Goal: Transaction & Acquisition: Purchase product/service

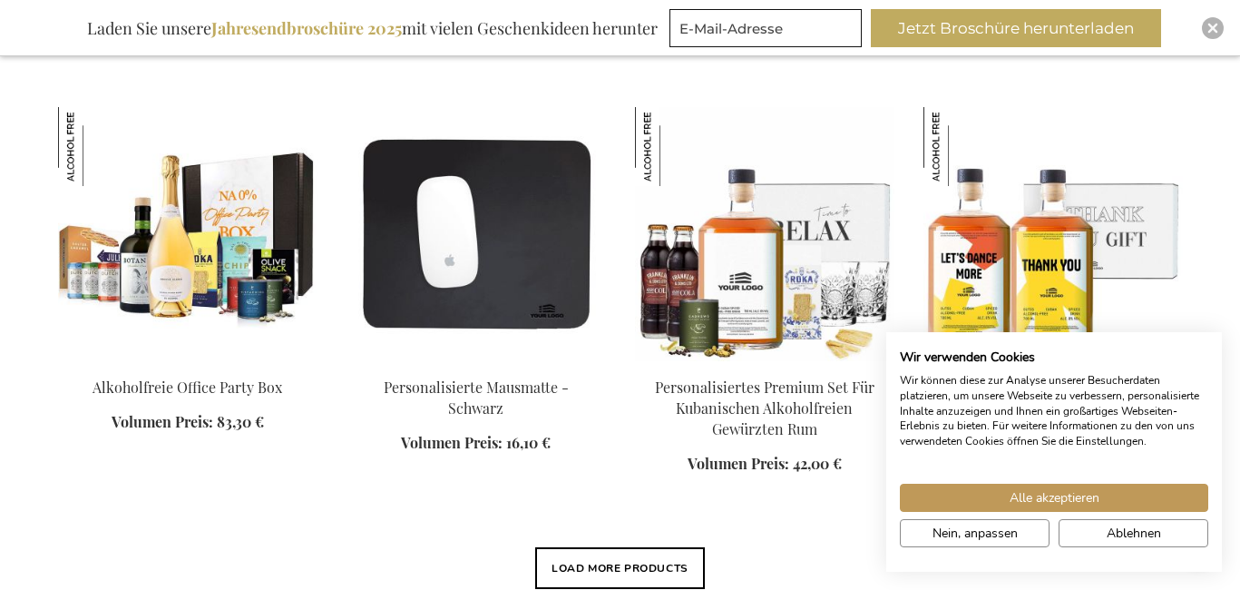
scroll to position [2505, 0]
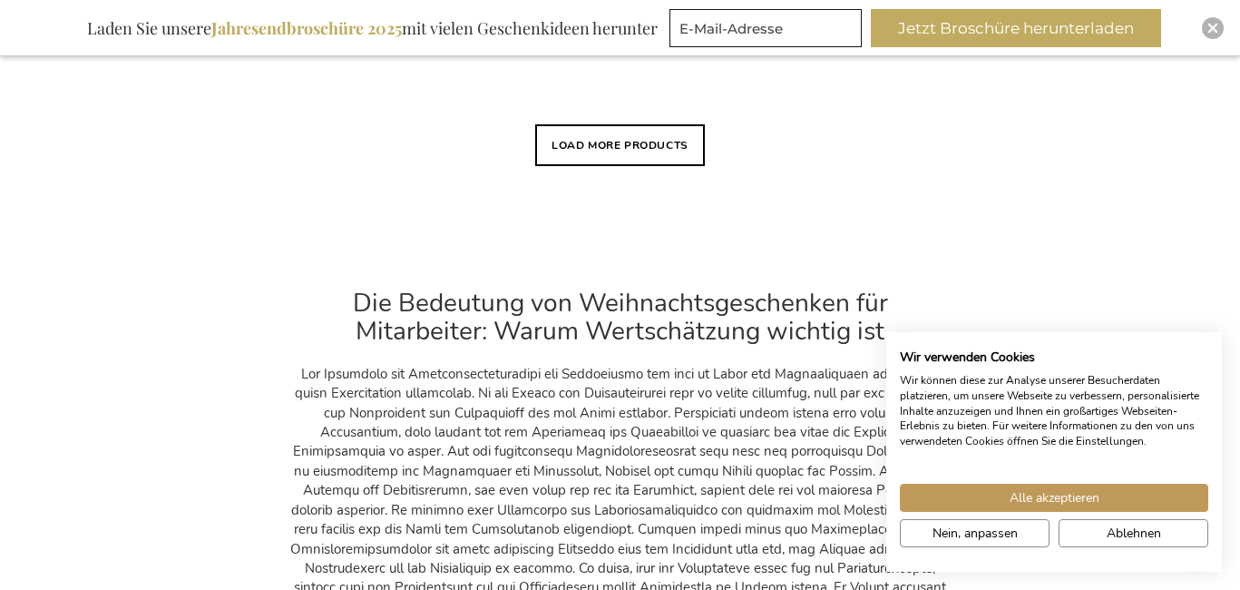
click at [635, 72] on div "In den Warenkorb" at bounding box center [764, 62] width 259 height 19
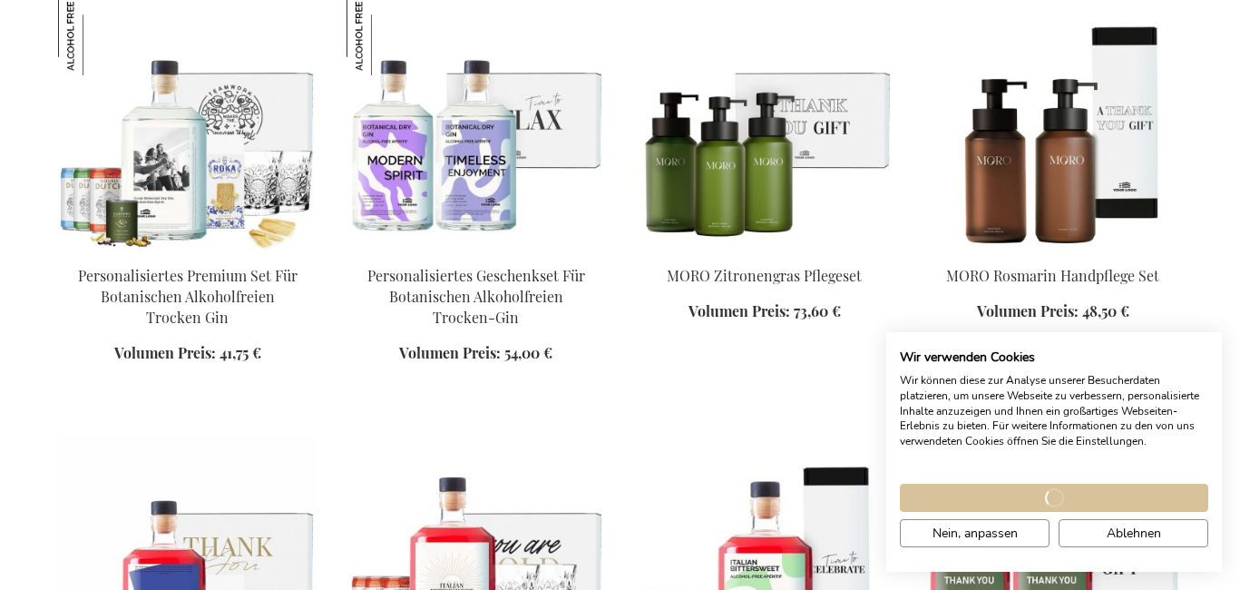
scroll to position [2719, 0]
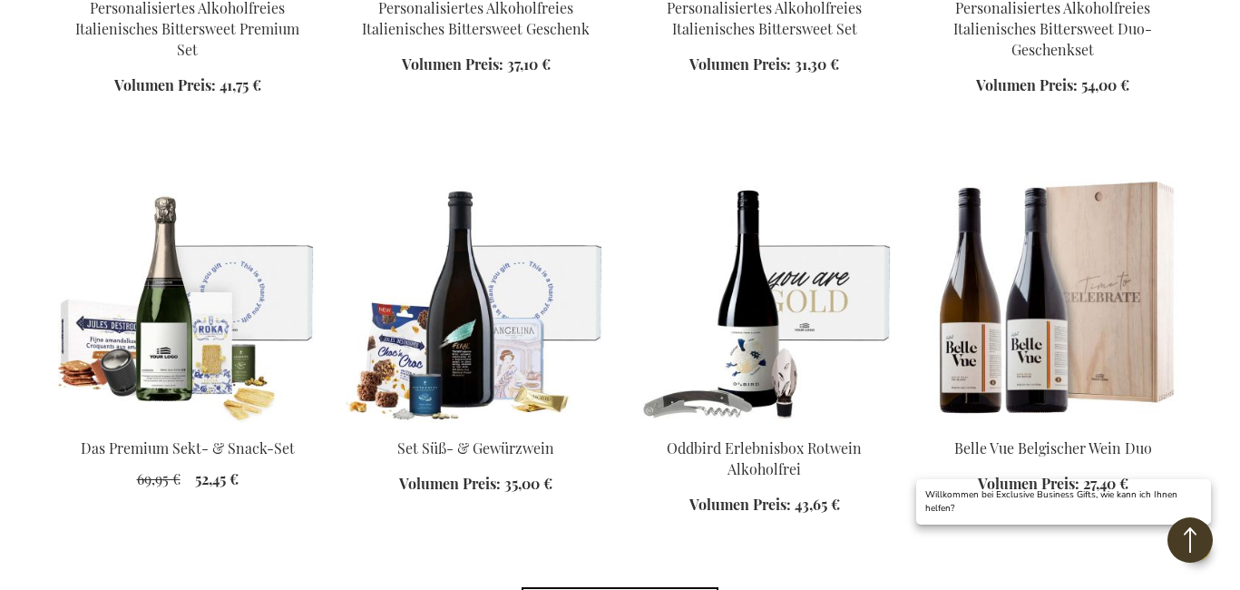
scroll to position [3034, 0]
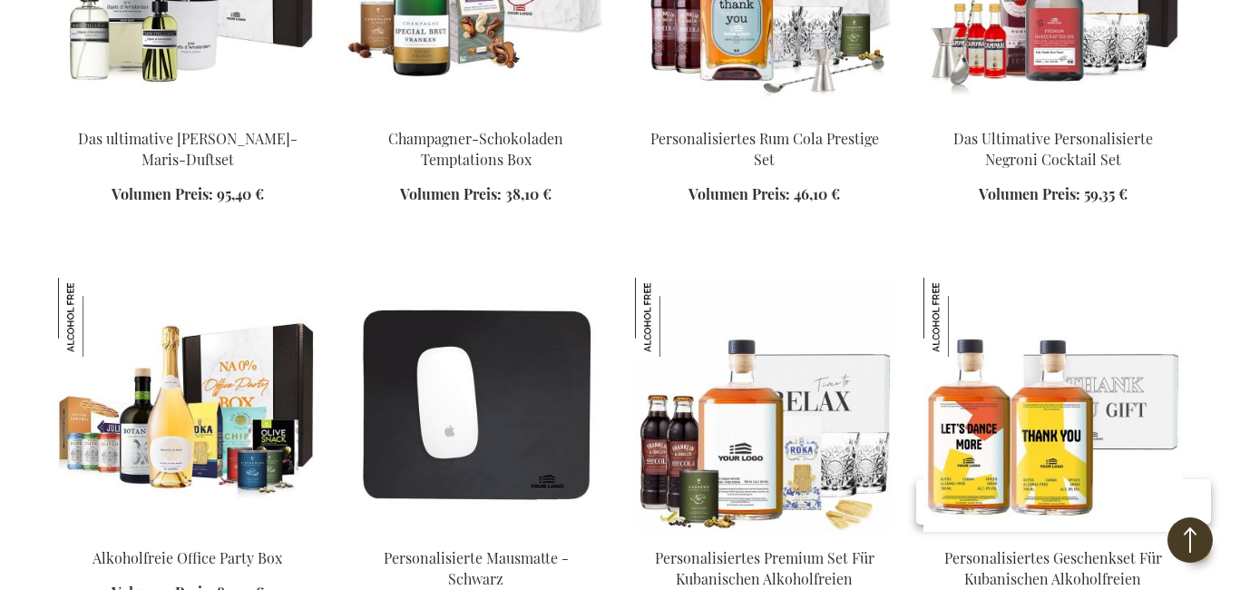
scroll to position [1411, 0]
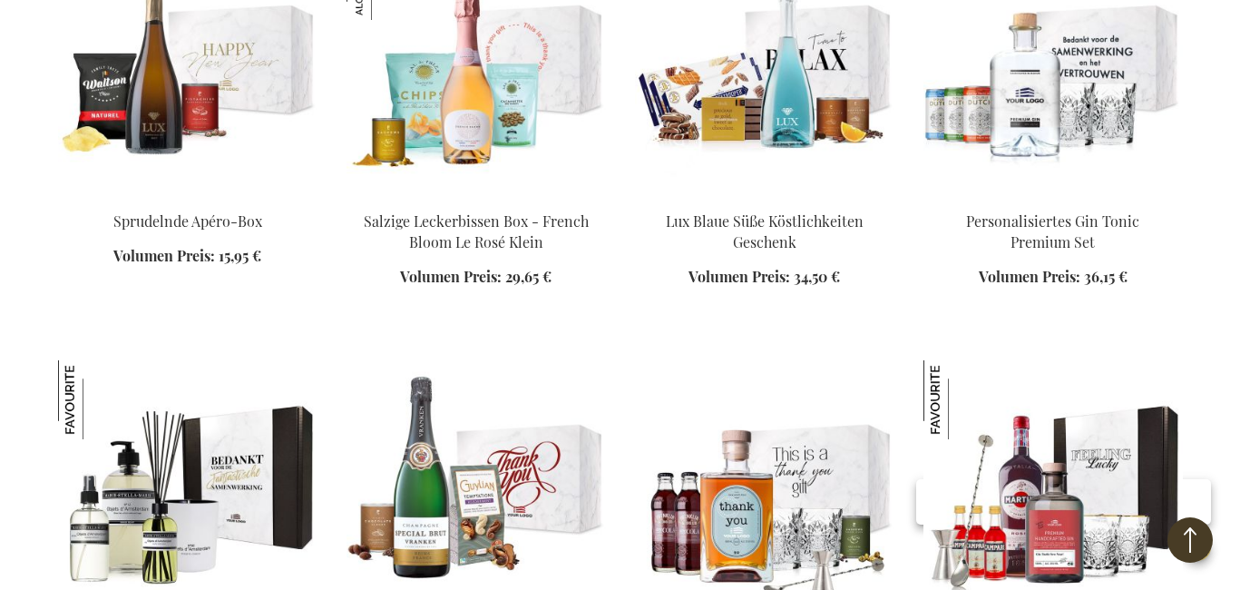
click at [137, 369] on img at bounding box center [97, 399] width 79 height 79
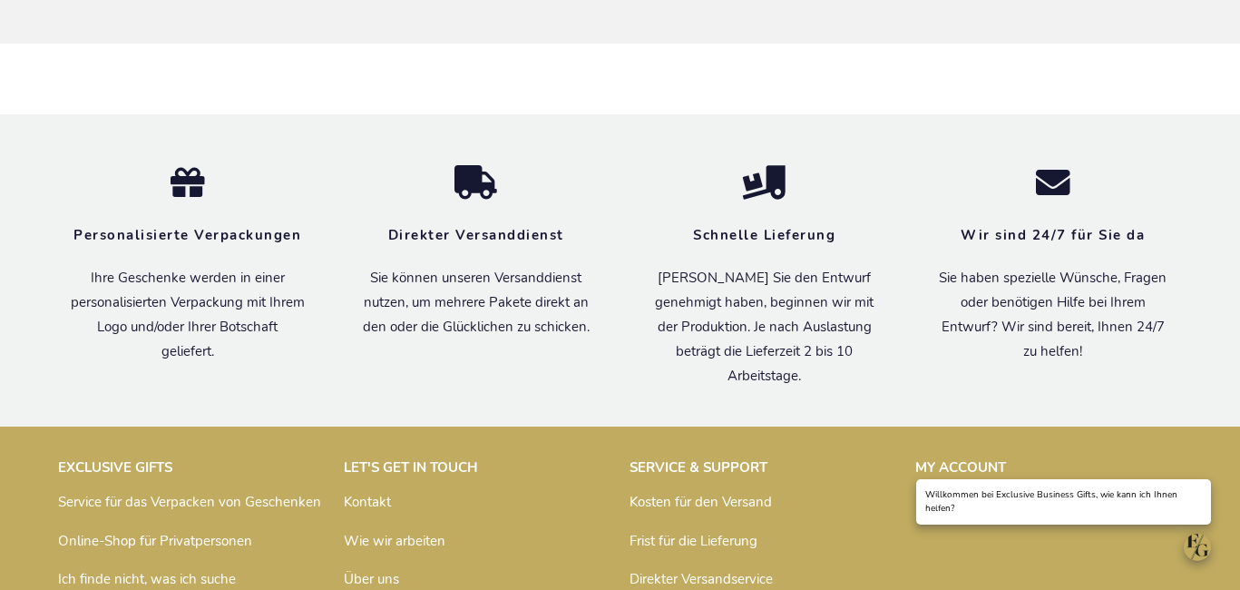
scroll to position [1544, 0]
